Goal: Find specific page/section: Find specific page/section

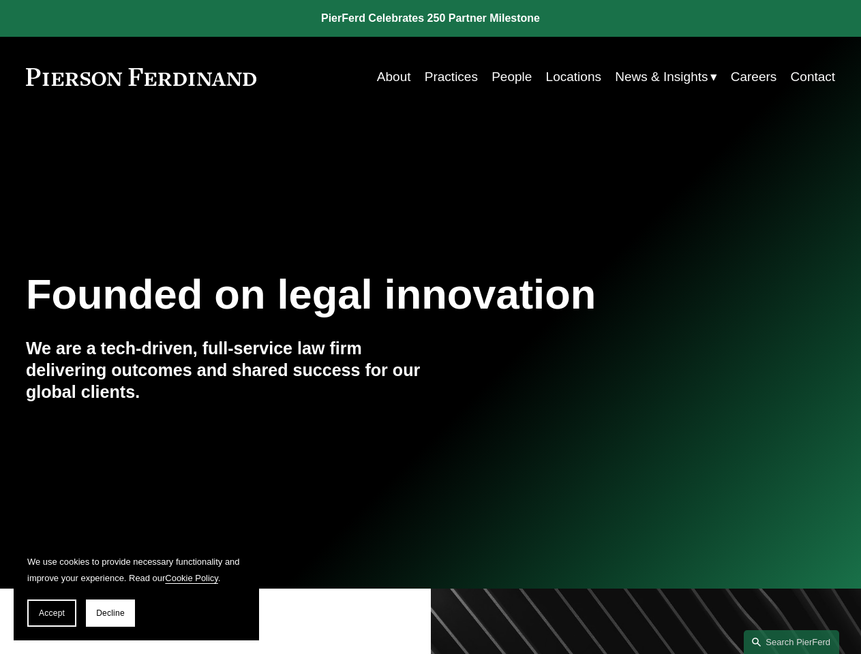
click at [52, 613] on span "Accept" at bounding box center [52, 613] width 26 height 10
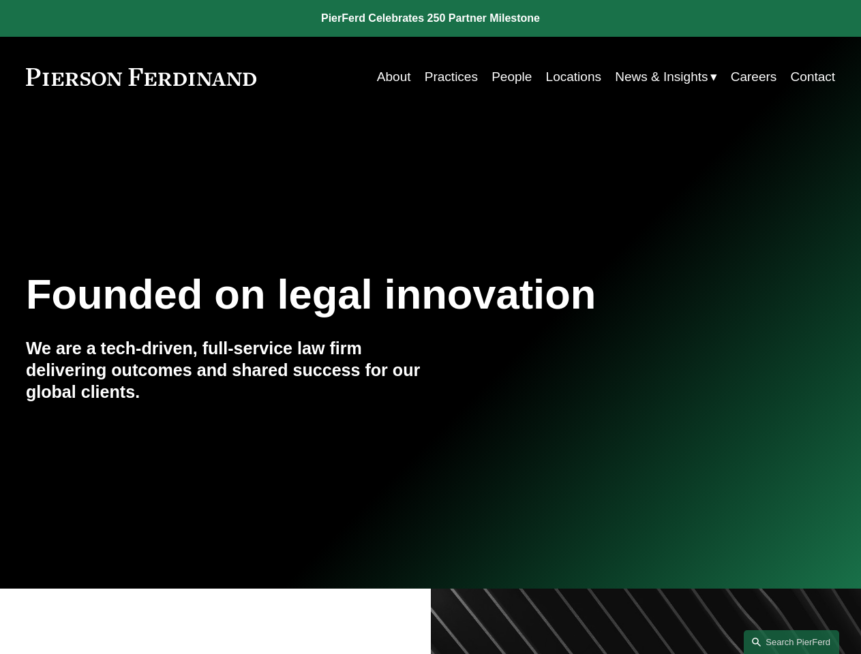
click at [791, 642] on link "Search this site" at bounding box center [790, 642] width 95 height 24
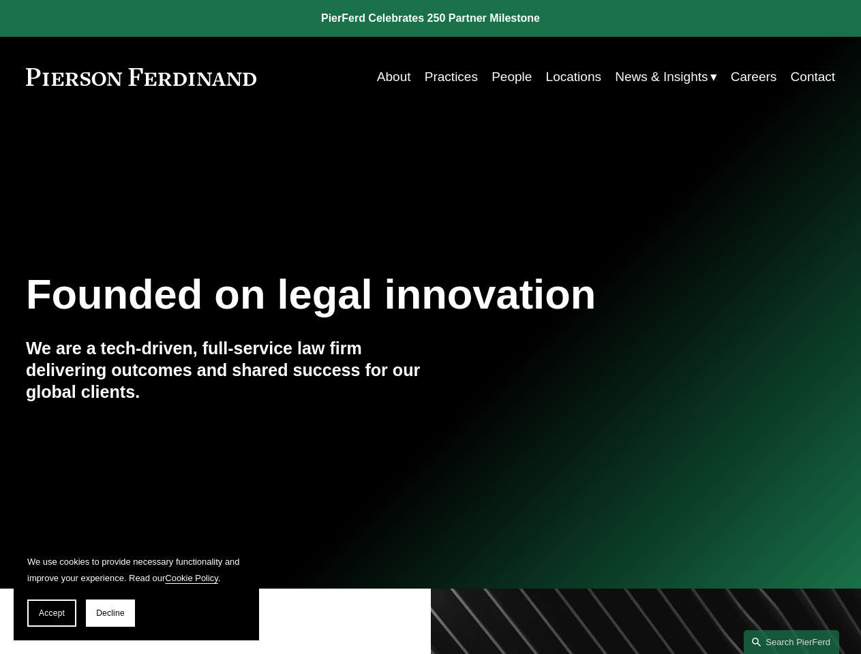
click at [52, 613] on span "Accept" at bounding box center [52, 613] width 26 height 10
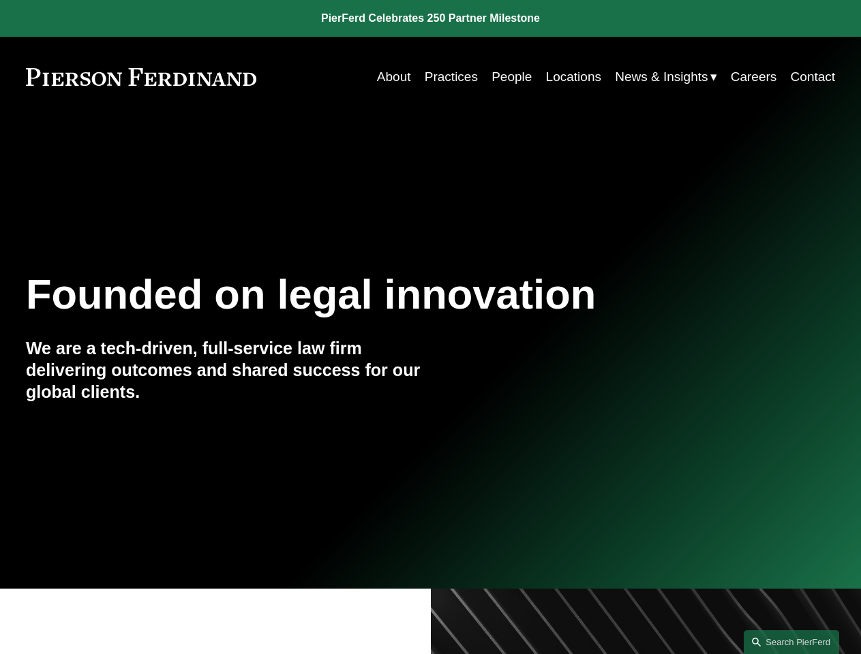
click at [791, 642] on link "Search this site" at bounding box center [790, 642] width 95 height 24
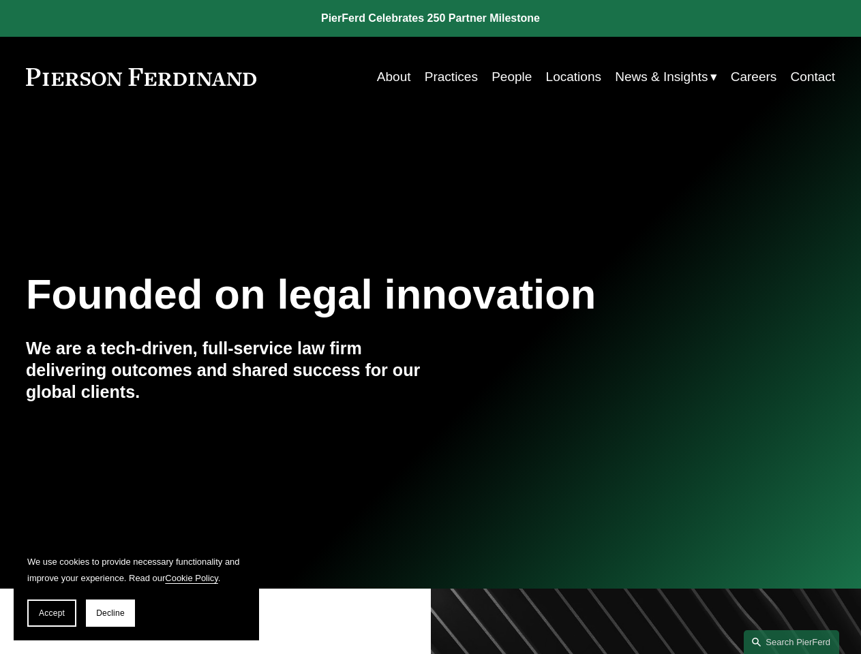
click at [52, 613] on span "Accept" at bounding box center [52, 613] width 26 height 10
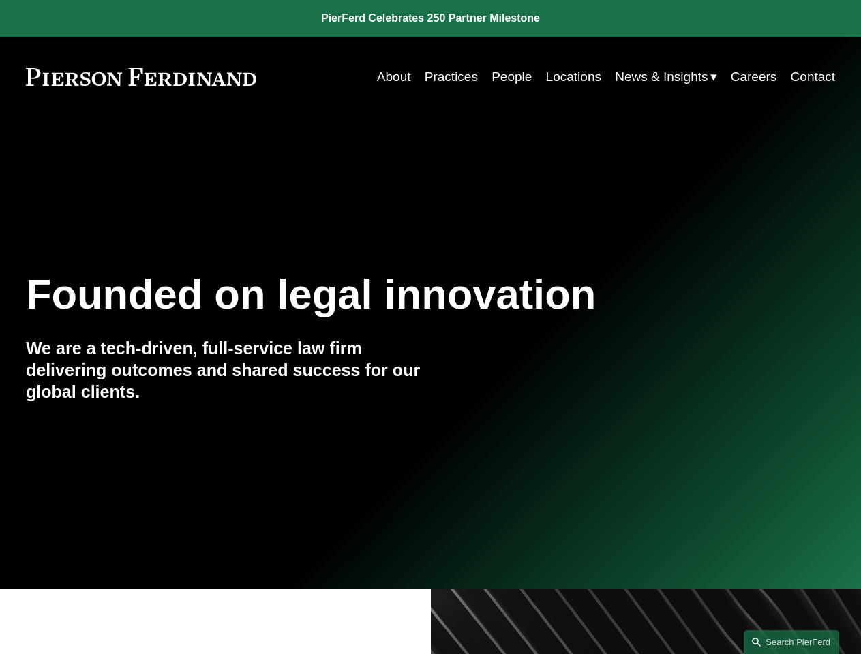
click at [791, 642] on link "Search this site" at bounding box center [790, 642] width 95 height 24
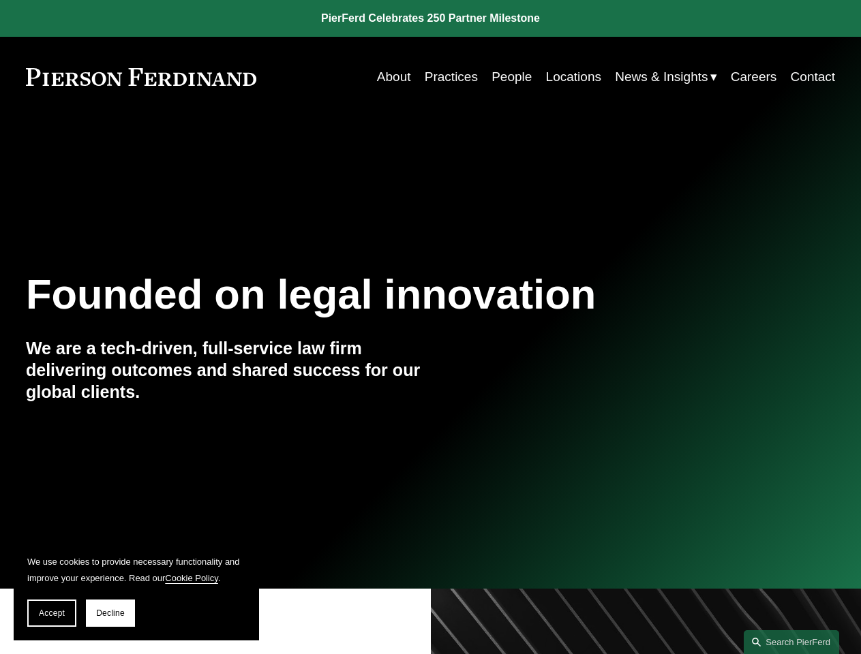
click at [52, 613] on span "Accept" at bounding box center [52, 613] width 26 height 10
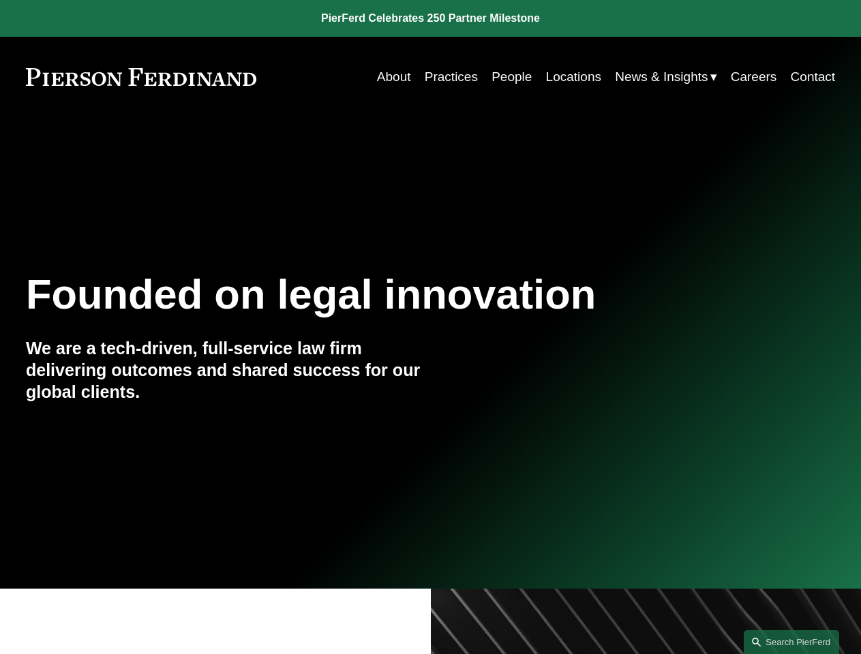
click at [791, 642] on link "Search this site" at bounding box center [790, 642] width 95 height 24
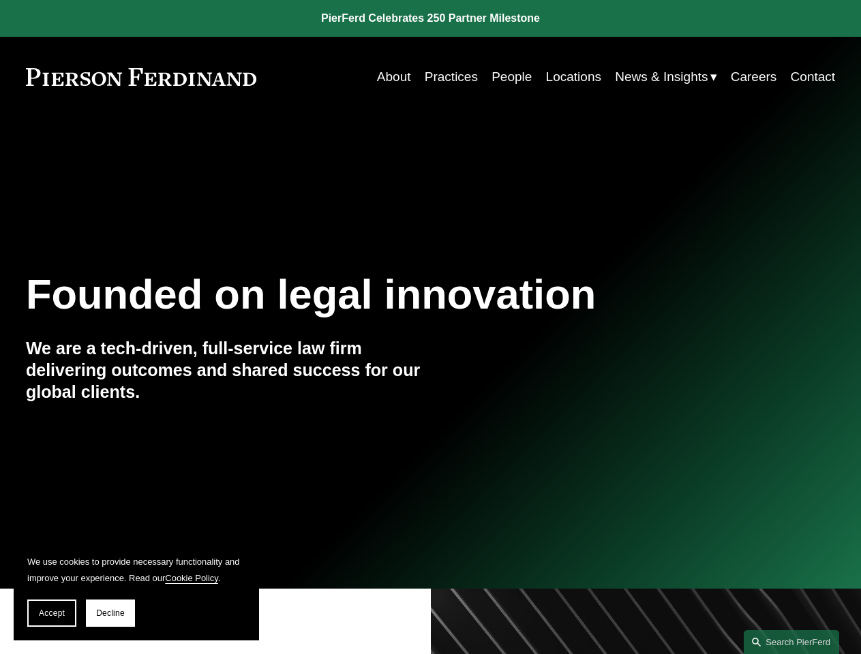
click at [52, 613] on span "Accept" at bounding box center [52, 613] width 26 height 10
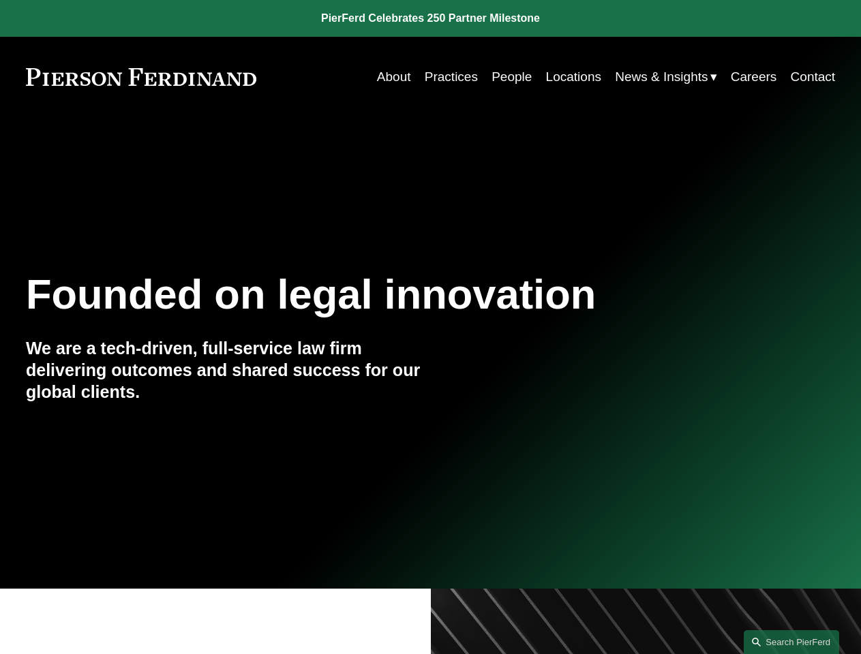
click at [791, 642] on link "Search this site" at bounding box center [790, 642] width 95 height 24
